Goal: Transaction & Acquisition: Purchase product/service

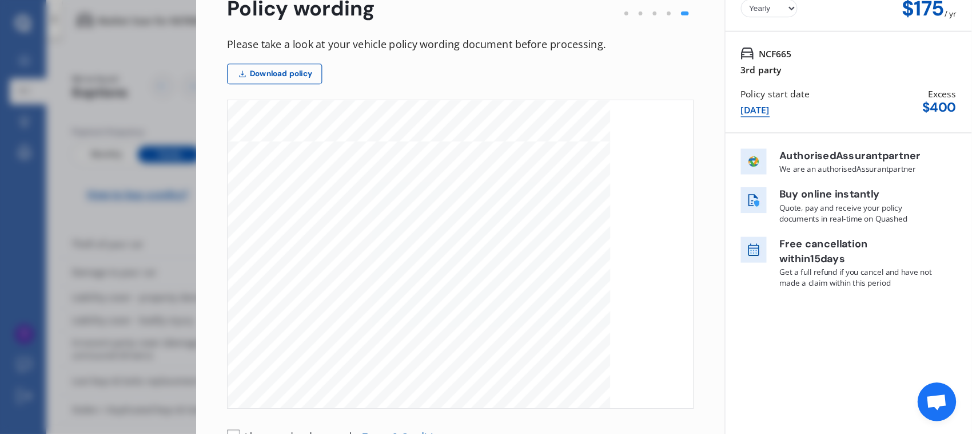
scroll to position [3811, 0]
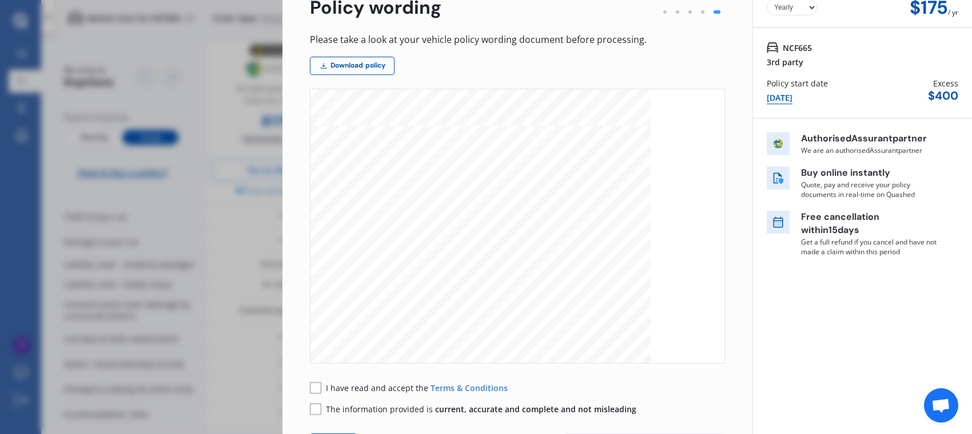
click at [625, 129] on div "MVIB V6 [DATE] 9 SECTION 3 - ROADSIDE ASSISTANCE Where this benefit is included…" at bounding box center [481, 367] width 340 height 482
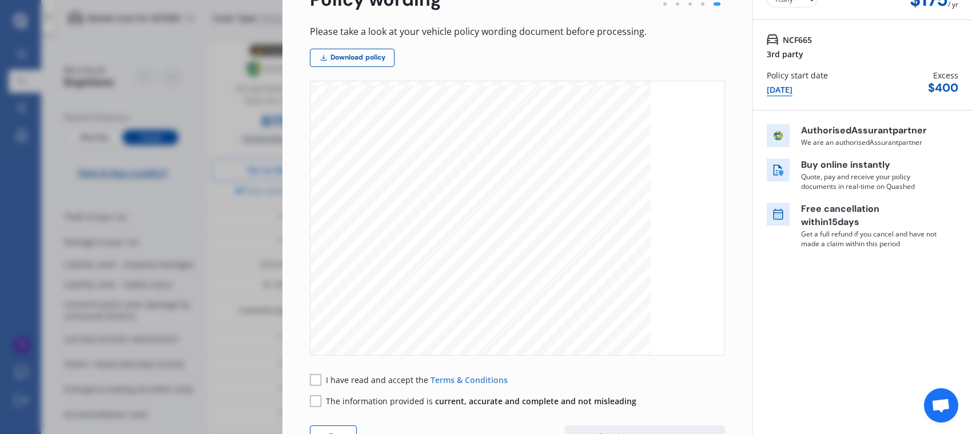
scroll to position [0, 0]
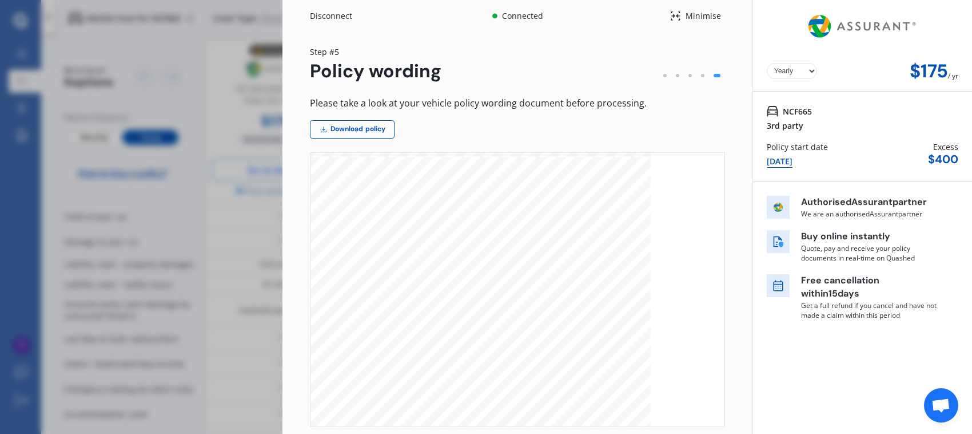
click at [662, 73] on div at bounding box center [665, 75] width 13 height 13
click at [697, 73] on div at bounding box center [703, 75] width 13 height 13
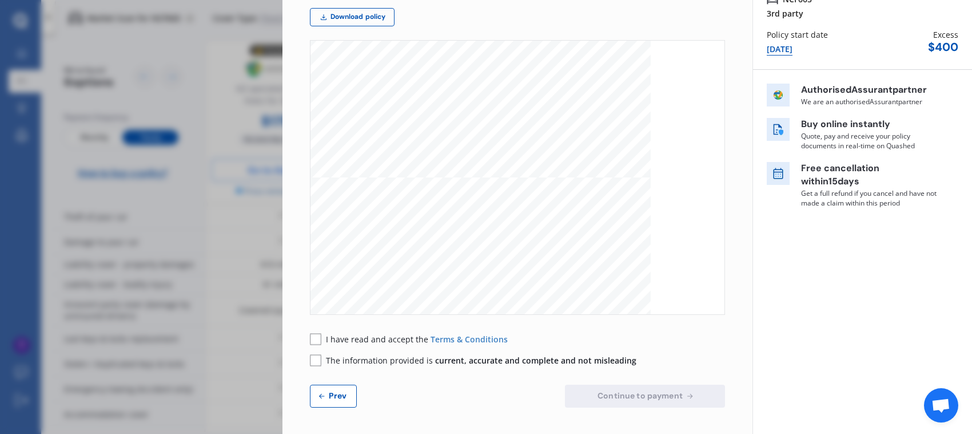
scroll to position [3239, 0]
click at [328, 385] on span "Prev" at bounding box center [338, 395] width 23 height 9
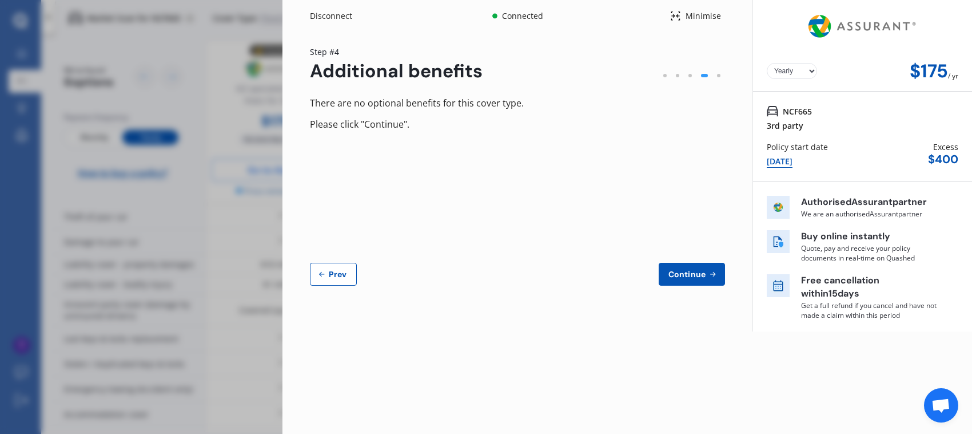
scroll to position [0, 0]
click at [338, 273] on span "Prev" at bounding box center [338, 273] width 23 height 9
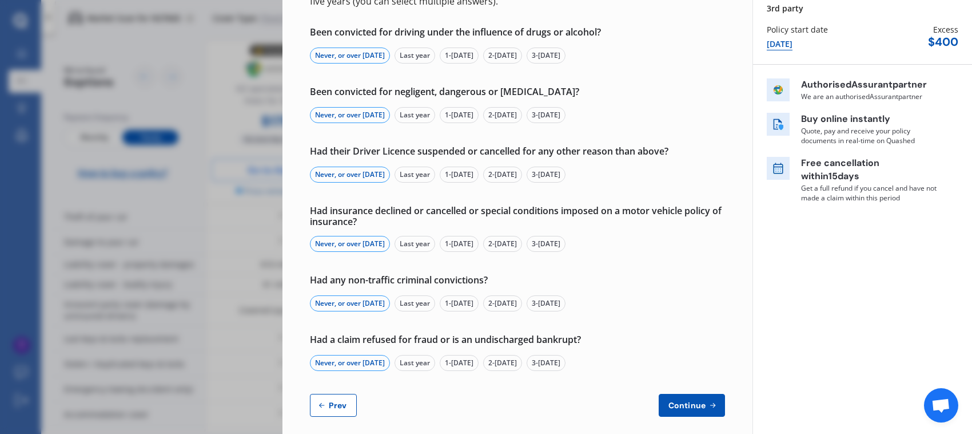
scroll to position [127, 0]
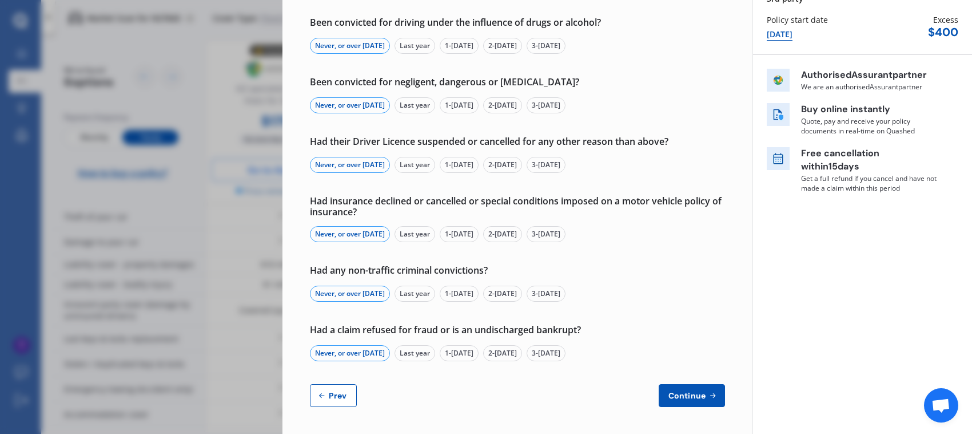
click at [340, 385] on span "Prev" at bounding box center [338, 395] width 23 height 9
select select "Mr"
select select "23"
select select "03"
select select "1996"
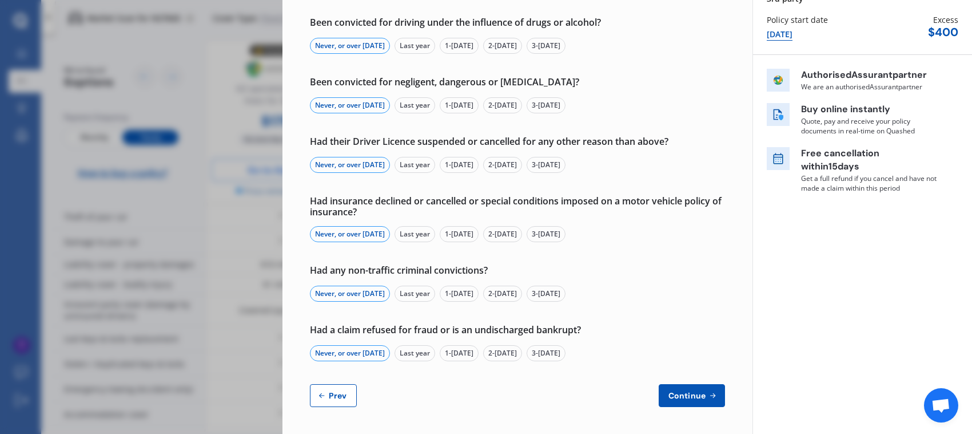
select select "full"
select select "more than 4 years"
select select "[GEOGRAPHIC_DATA]"
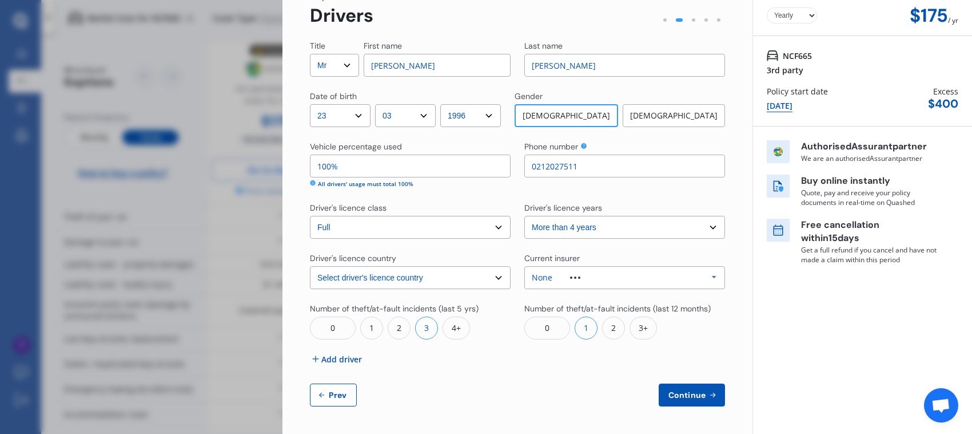
scroll to position [55, 0]
click at [608, 221] on select "Select driver's licence years Less than 1 year 1-2 years 2-4 years More than 4 …" at bounding box center [625, 227] width 201 height 23
click at [601, 281] on div "None Allianz AAI AMI IAG - NZI/State [PERSON_NAME] Vero Unknown Other Insurer N…" at bounding box center [625, 278] width 201 height 23
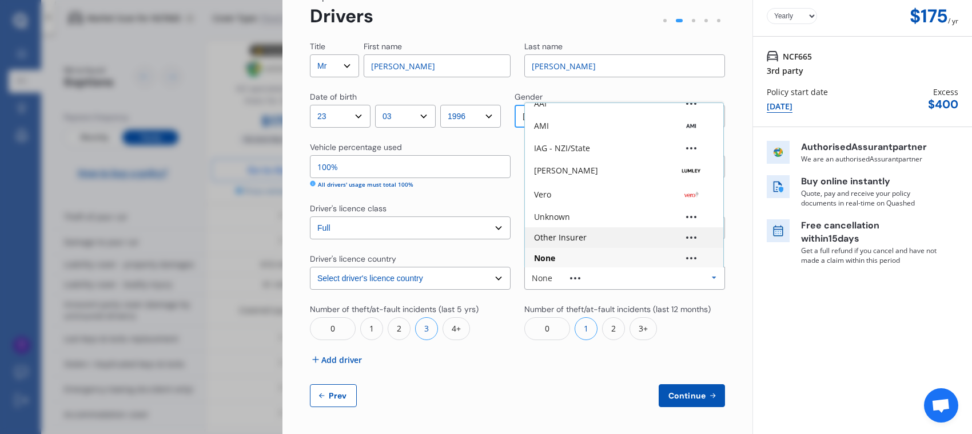
scroll to position [0, 0]
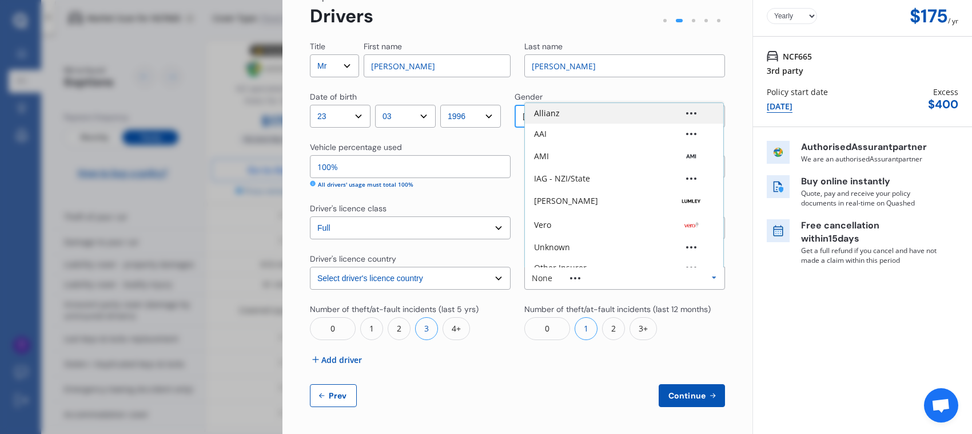
click at [571, 113] on div "Allianz" at bounding box center [624, 113] width 180 height 8
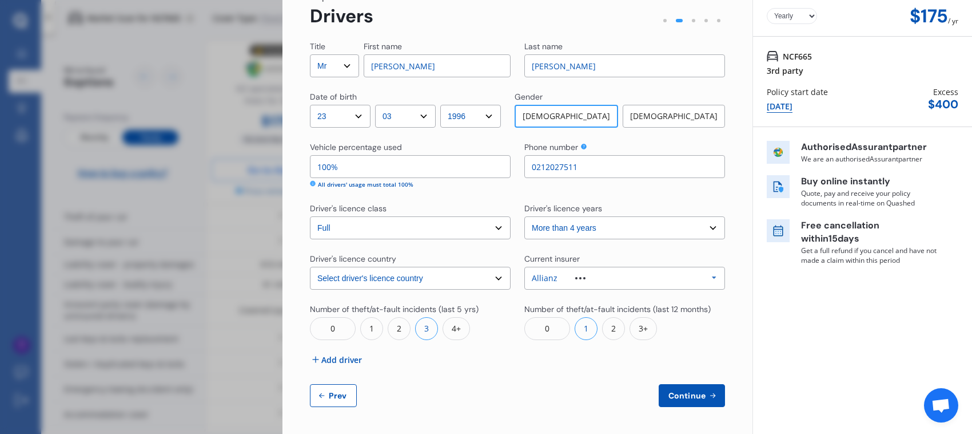
click at [514, 376] on div "Title Select Mr Mrs Miss Ms Dr First name [PERSON_NAME] Last name [PERSON_NAME]…" at bounding box center [517, 224] width 415 height 366
click at [338, 385] on button "Prev" at bounding box center [333, 395] width 47 height 23
select select "3rd party"
select select "0"
select select "On own property"
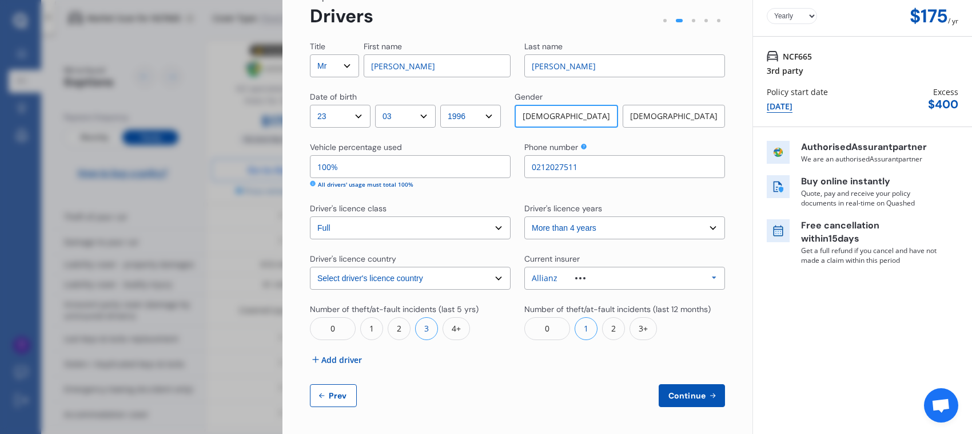
select select "[GEOGRAPHIC_DATA]"
select select "15000"
select select "SUBARU"
select select "LEGACY"
select select "B4 NON TURBO"
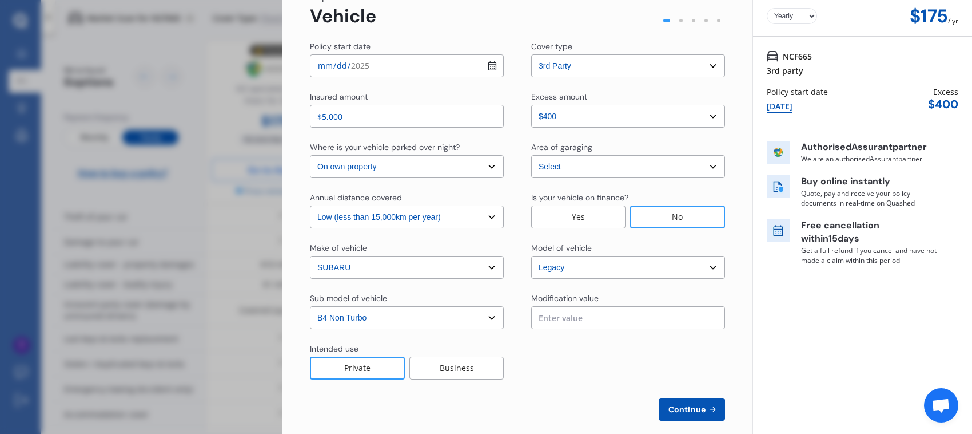
click at [716, 66] on select "Select cover type 3rd Party 3rd Party Fire & Theft Full" at bounding box center [628, 65] width 194 height 23
click at [710, 66] on select "Select cover type 3rd Party 3rd Party Fire & Theft Full" at bounding box center [628, 65] width 194 height 23
drag, startPoint x: 422, startPoint y: 118, endPoint x: 322, endPoint y: 120, distance: 99.6
click at [322, 120] on input "$5,000" at bounding box center [407, 116] width 194 height 23
click at [418, 85] on div "Policy start date [DATE] Cover type Select cover type 3rd Party 3rd Party Fire …" at bounding box center [517, 231] width 415 height 380
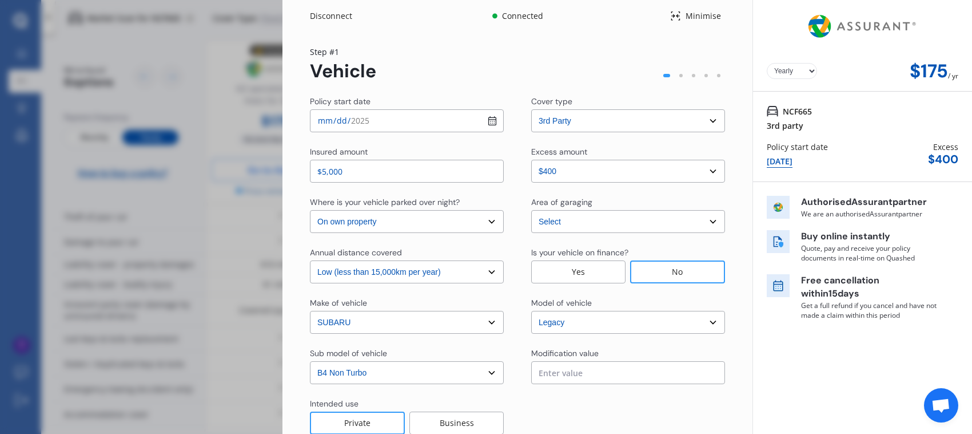
click at [170, 81] on div "Disconnect Connected Minimise Yearly Monthly $175 / yr Step # 1 Vehicle Policy …" at bounding box center [486, 217] width 972 height 434
click at [681, 18] on div "Minimise" at bounding box center [703, 15] width 44 height 11
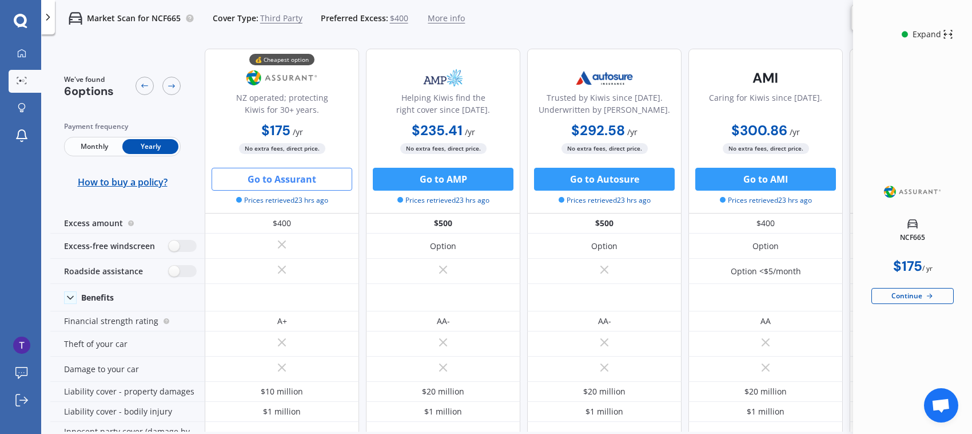
click at [96, 153] on span "Monthly" at bounding box center [94, 146] width 56 height 15
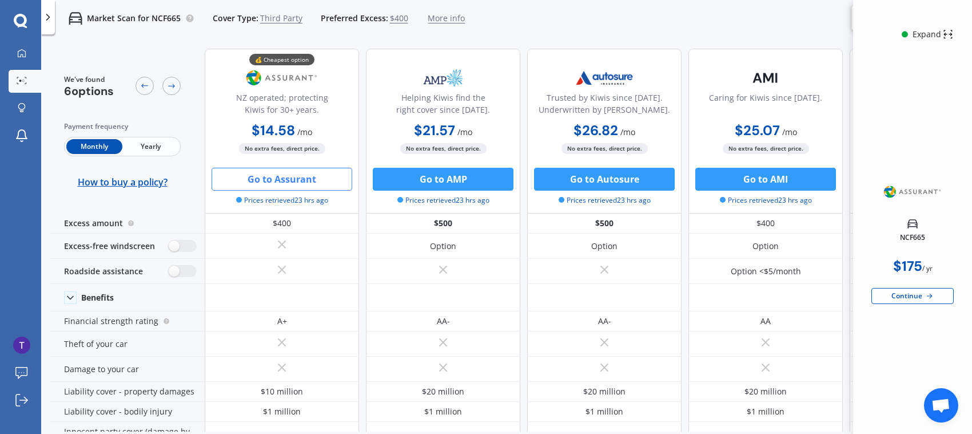
click at [146, 141] on span "Yearly" at bounding box center [150, 146] width 56 height 15
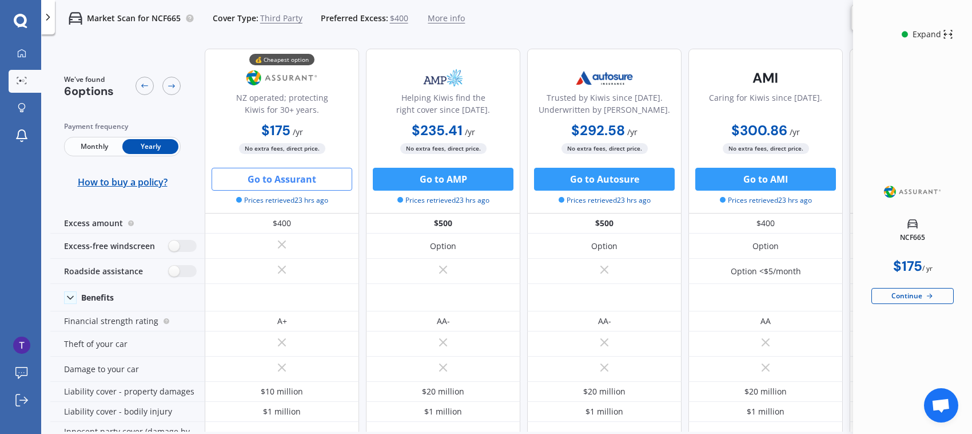
click at [360, 38] on div "Market Scan for NCF665 Cover Type: Third Party Preferred Excess: $400 More info…" at bounding box center [506, 254] width 931 height 434
click at [524, 18] on div "Market Scan for NCF665 Cover Type: Third Party Preferred Excess: $400 More info…" at bounding box center [506, 18] width 931 height 37
click at [518, 49] on div "💰 Cheapest option NZ operated; protecting Kiwis for 30+ years. $175 / yr $175 /…" at bounding box center [745, 131] width 1080 height 165
click at [319, 182] on button "Go to Assurant" at bounding box center [282, 179] width 141 height 23
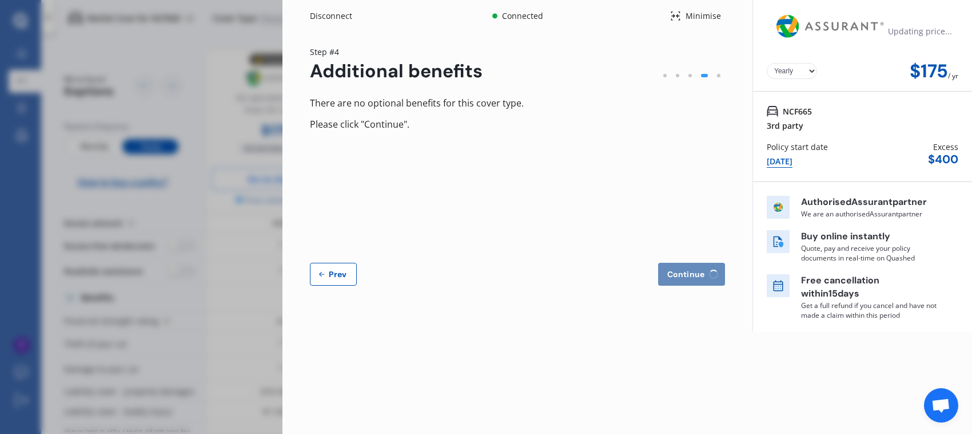
click at [721, 76] on div at bounding box center [719, 75] width 13 height 13
click at [684, 272] on span "Continue" at bounding box center [687, 273] width 42 height 9
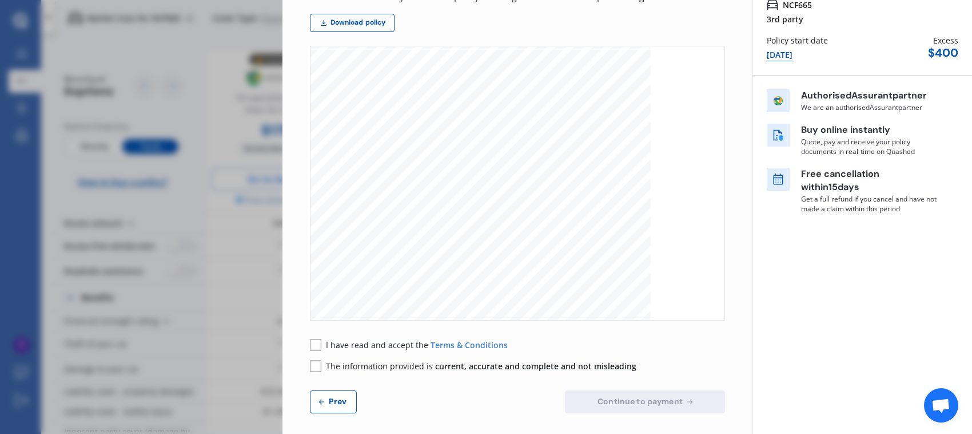
scroll to position [112, 0]
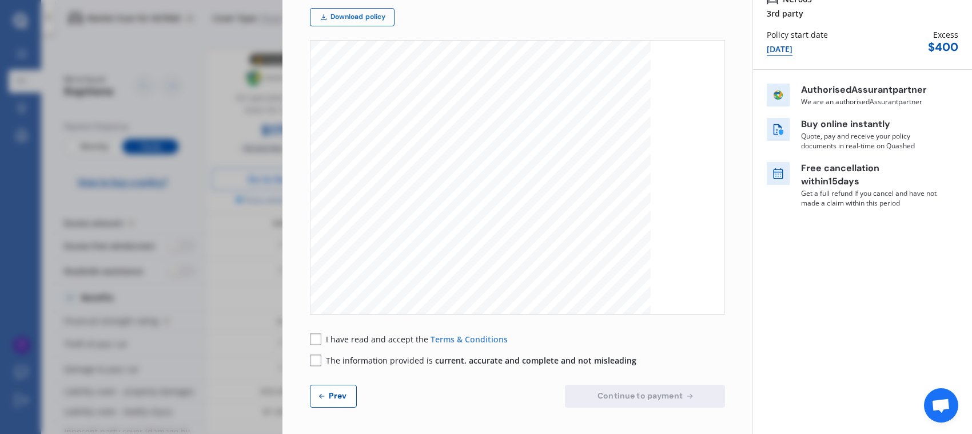
click at [374, 16] on link "Download policy" at bounding box center [352, 17] width 85 height 18
click at [360, 18] on link "Download policy" at bounding box center [352, 17] width 85 height 18
